Goal: Information Seeking & Learning: Learn about a topic

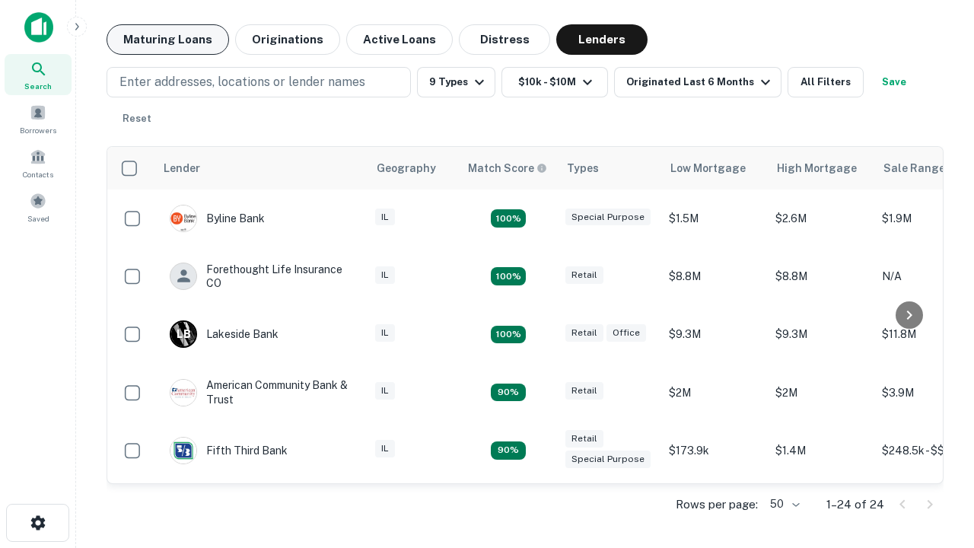
click at [167, 40] on button "Maturing Loans" at bounding box center [168, 39] width 123 height 30
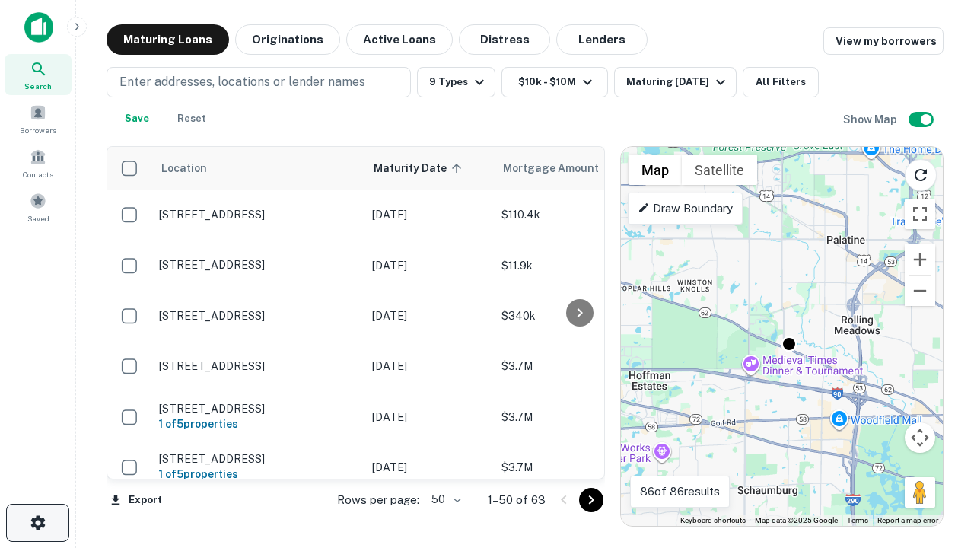
click at [37, 523] on icon "button" at bounding box center [38, 523] width 18 height 18
